Goal: Navigation & Orientation: Understand site structure

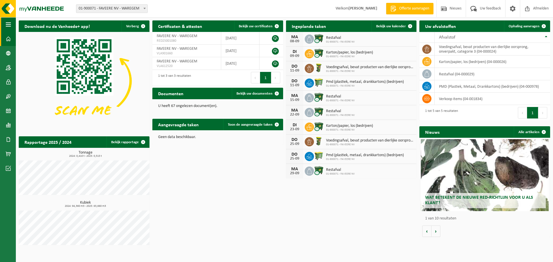
click at [7, 20] on span "button" at bounding box center [8, 24] width 5 height 14
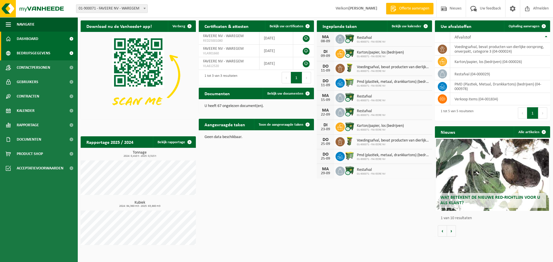
click at [38, 54] on span "Bedrijfsgegevens" at bounding box center [34, 53] width 34 height 14
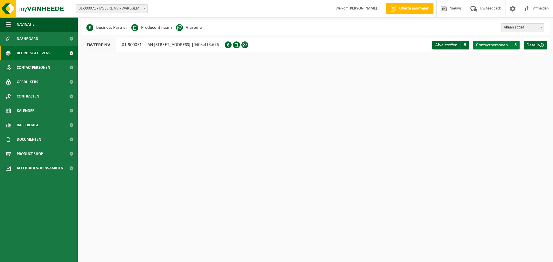
click at [497, 46] on span "Contactpersonen" at bounding box center [492, 45] width 32 height 5
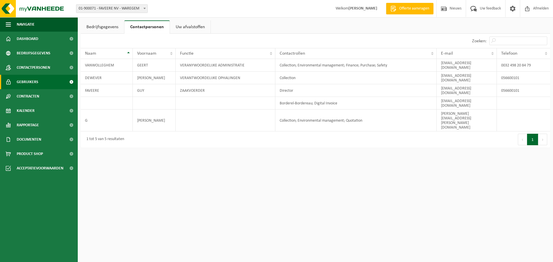
click at [31, 83] on span "Gebruikers" at bounding box center [28, 82] width 22 height 14
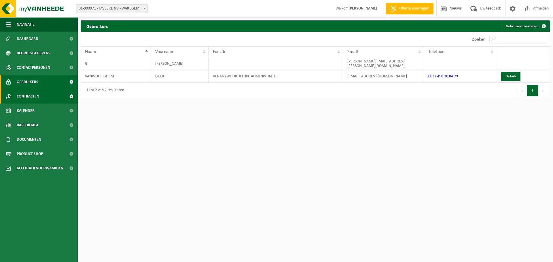
click at [29, 96] on span "Contracten" at bounding box center [28, 96] width 22 height 14
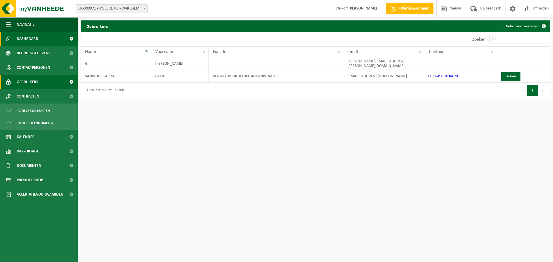
click at [35, 37] on span "Dashboard" at bounding box center [28, 39] width 22 height 14
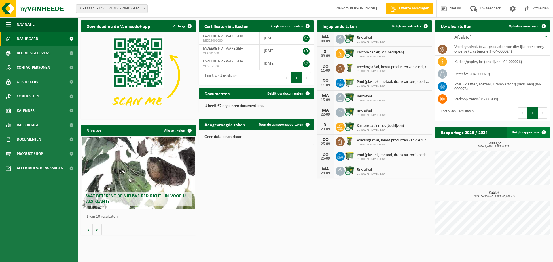
click at [529, 132] on link "Bekijk rapportage" at bounding box center [528, 133] width 42 height 12
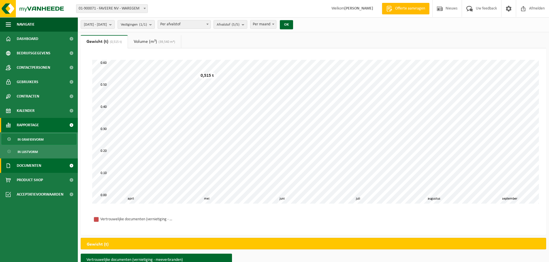
click at [31, 166] on span "Documenten" at bounding box center [29, 166] width 24 height 14
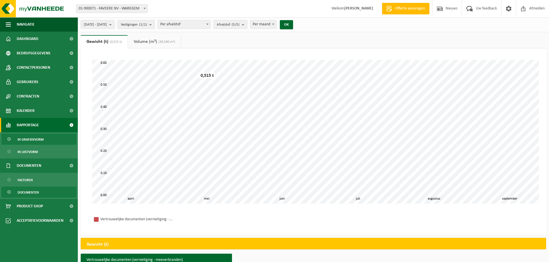
click at [31, 194] on span "Documenten" at bounding box center [28, 192] width 21 height 11
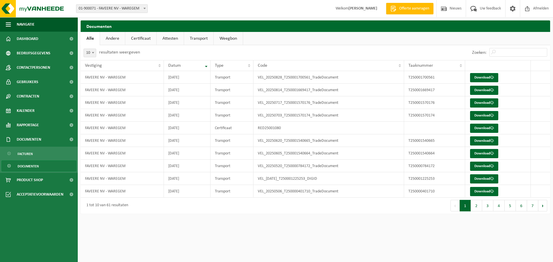
click at [105, 35] on link "Andere" at bounding box center [112, 38] width 25 height 13
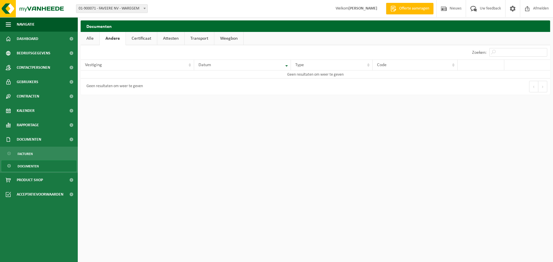
click at [171, 39] on link "Attesten" at bounding box center [170, 38] width 27 height 13
click at [236, 38] on link "Weegbon" at bounding box center [229, 38] width 29 height 13
click at [204, 39] on link "Transport" at bounding box center [198, 38] width 29 height 13
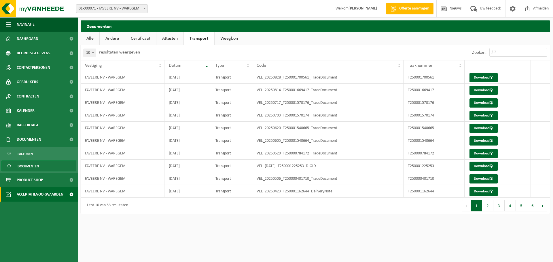
click at [38, 193] on span "Acceptatievoorwaarden" at bounding box center [40, 195] width 47 height 14
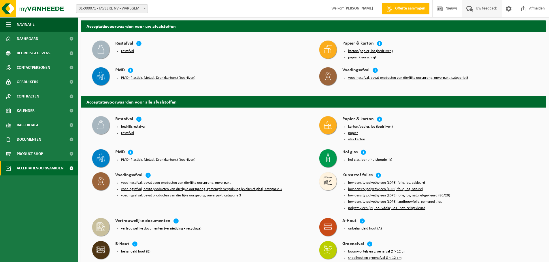
click at [473, 6] on span at bounding box center [470, 8] width 10 height 17
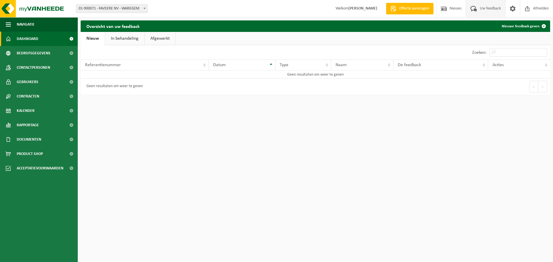
click at [41, 39] on link "Dashboard" at bounding box center [39, 39] width 78 height 14
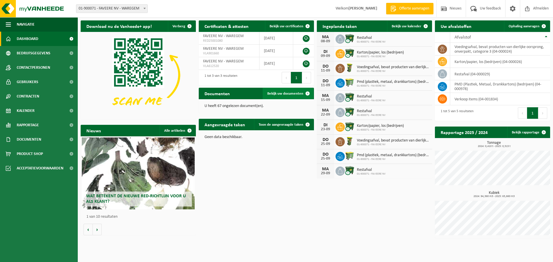
click at [285, 93] on span "Bekijk uw documenten" at bounding box center [285, 94] width 36 height 4
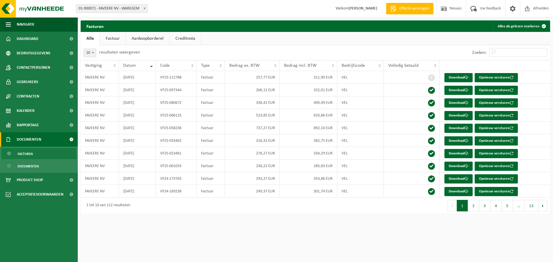
click at [145, 38] on link "Aankoopborderel" at bounding box center [148, 38] width 44 height 13
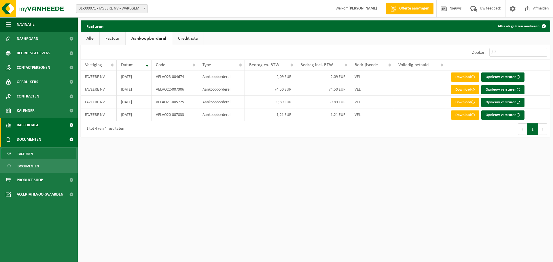
click at [30, 124] on span "Rapportage" at bounding box center [28, 125] width 22 height 14
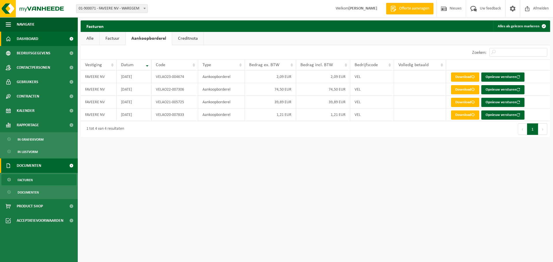
click at [38, 41] on span "Dashboard" at bounding box center [28, 39] width 22 height 14
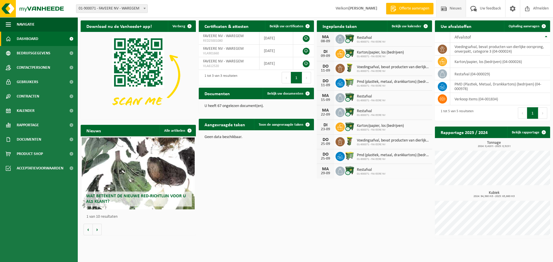
click at [444, 10] on span at bounding box center [444, 8] width 9 height 17
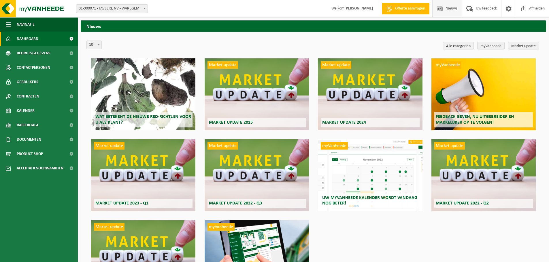
click at [32, 39] on span "Dashboard" at bounding box center [28, 39] width 22 height 14
